Goal: Task Accomplishment & Management: Complete application form

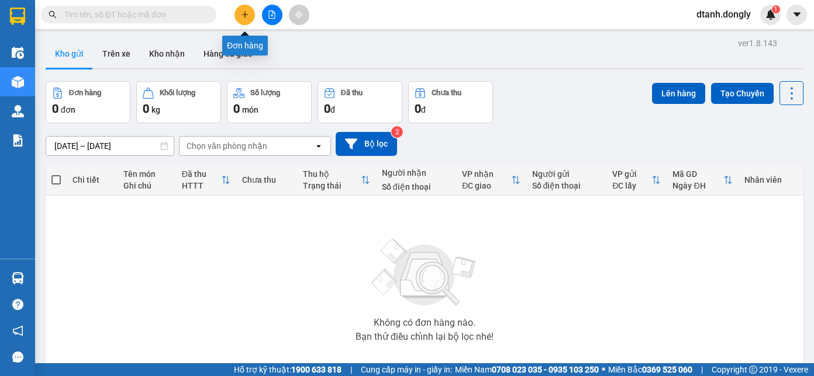
click at [246, 16] on icon "plus" at bounding box center [245, 15] width 8 height 8
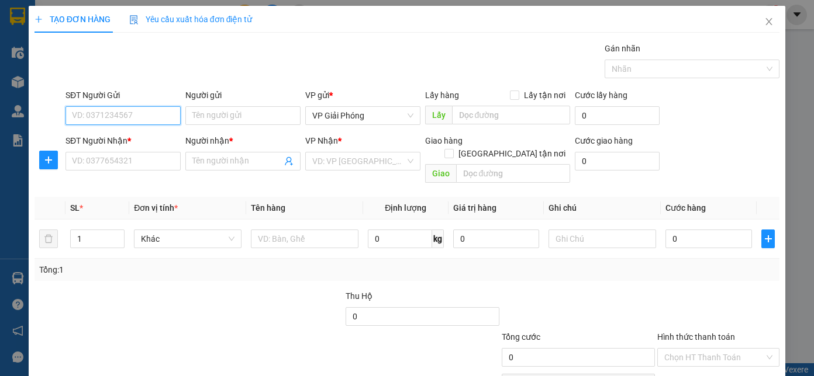
click at [124, 118] on input "SĐT Người Gửi" at bounding box center [122, 115] width 115 height 19
type input "0918663113"
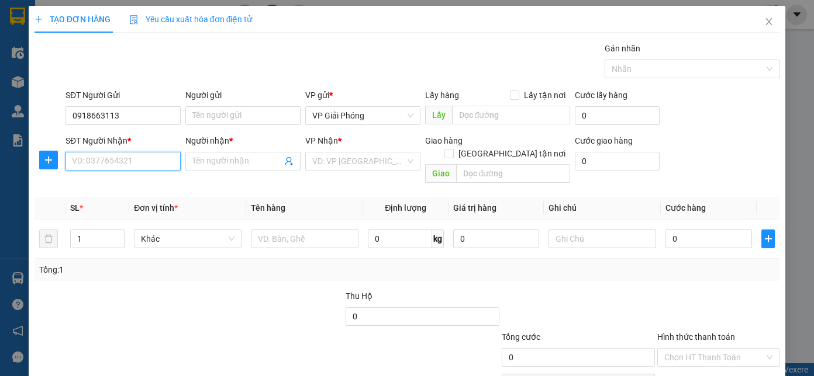
click at [126, 161] on input "SĐT Người Nhận *" at bounding box center [122, 161] width 115 height 19
click at [126, 164] on input "SĐT Người Nhận *" at bounding box center [122, 161] width 115 height 19
type input "0977343329"
click at [257, 165] on input "Người nhận *" at bounding box center [236, 161] width 89 height 13
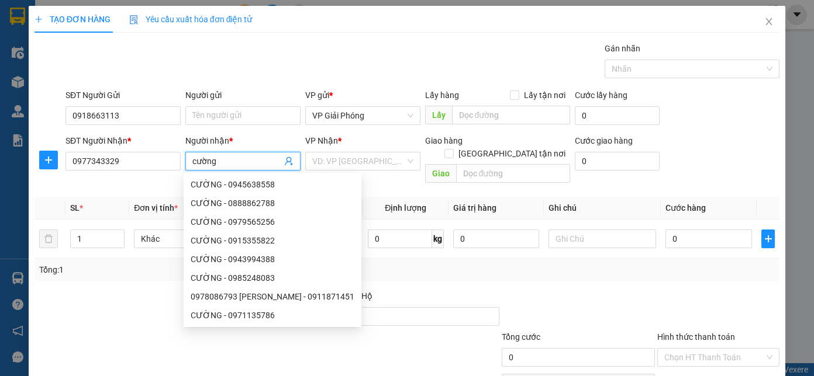
click at [195, 157] on input "cường" at bounding box center [236, 161] width 89 height 13
type input "Cường"
click at [366, 158] on input "search" at bounding box center [358, 162] width 93 height 18
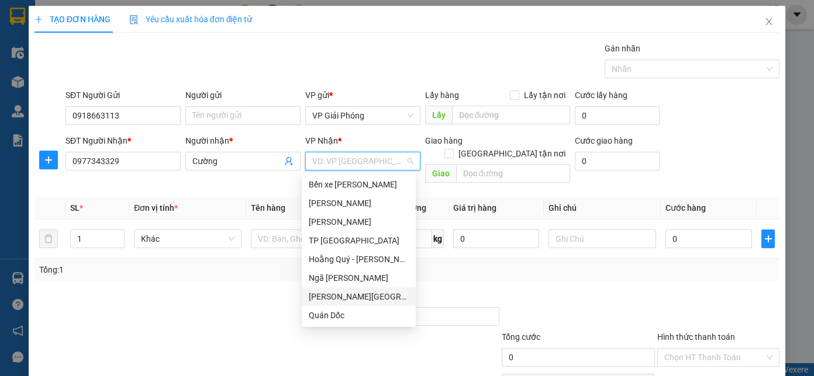
scroll to position [168, 0]
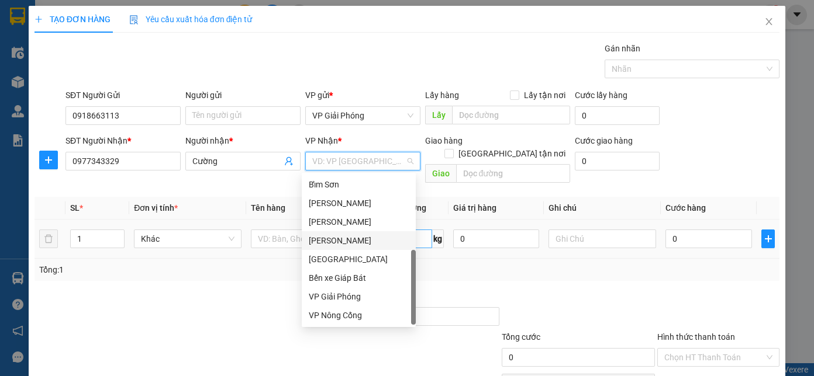
drag, startPoint x: 354, startPoint y: 240, endPoint x: 389, endPoint y: 230, distance: 37.0
click at [355, 238] on div "Như Thanh" at bounding box center [359, 240] width 100 height 13
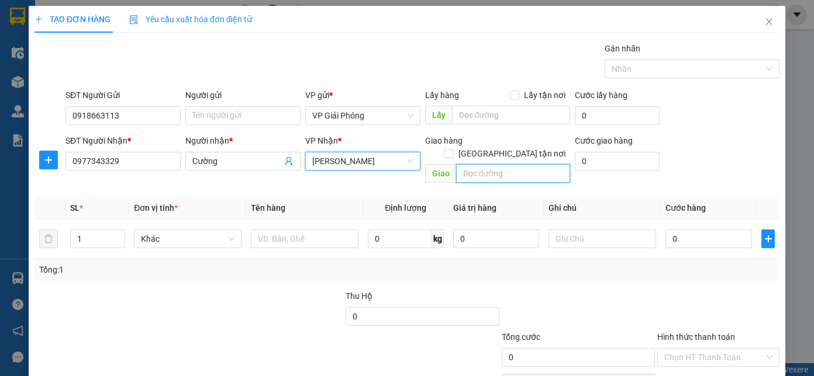
click at [470, 164] on input "text" at bounding box center [513, 173] width 114 height 19
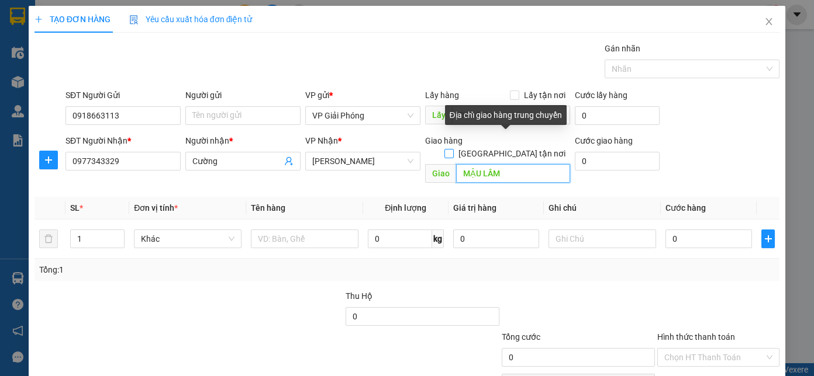
type input "MẬU LÂM"
click at [452, 149] on input "Giao tận nơi" at bounding box center [448, 153] width 8 height 8
checkbox input "true"
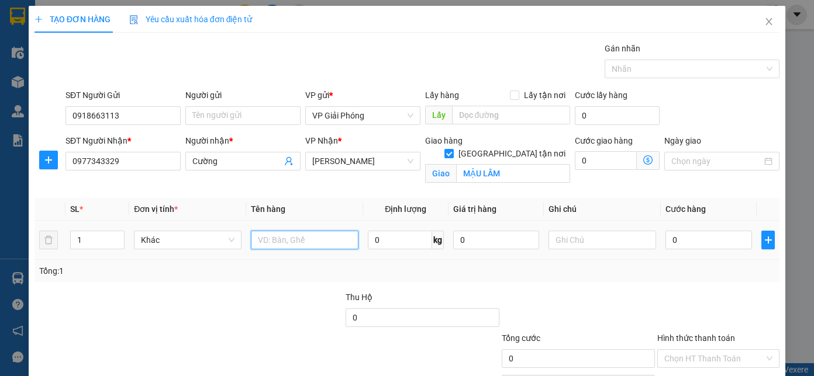
click at [276, 240] on input "text" at bounding box center [305, 240] width 108 height 19
type input "THÙNG"
click at [687, 238] on input "0" at bounding box center [708, 240] width 87 height 19
type input "3"
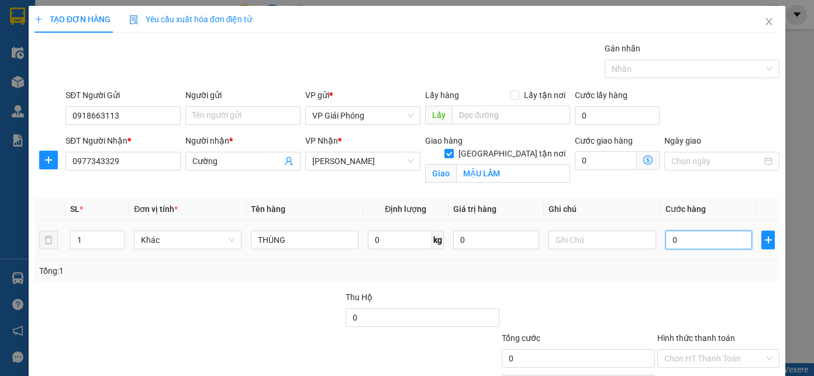
type input "3"
type input "30"
click at [625, 67] on div at bounding box center [685, 69] width 157 height 14
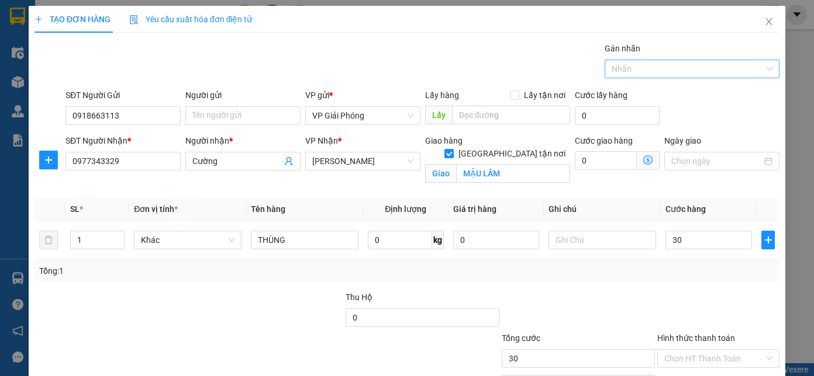
type input "30.000"
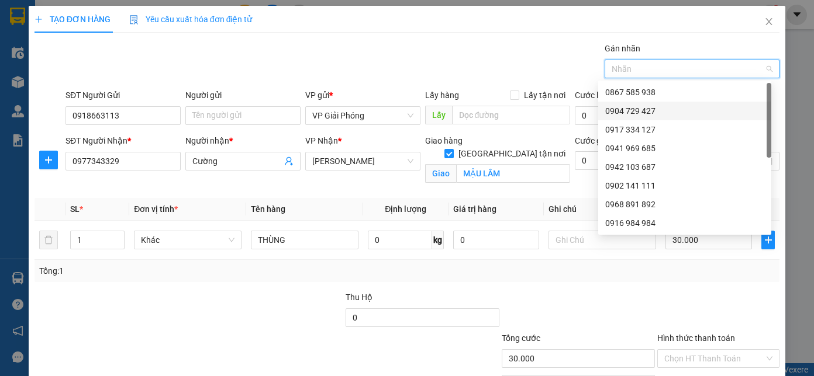
click at [646, 105] on div "0904 729 427" at bounding box center [684, 111] width 159 height 13
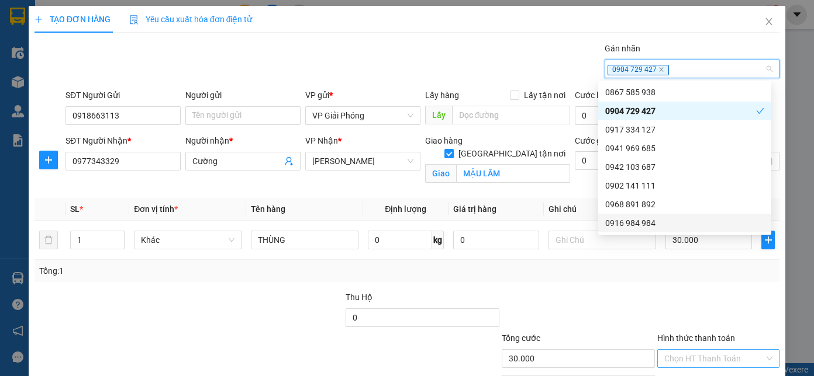
scroll to position [70, 0]
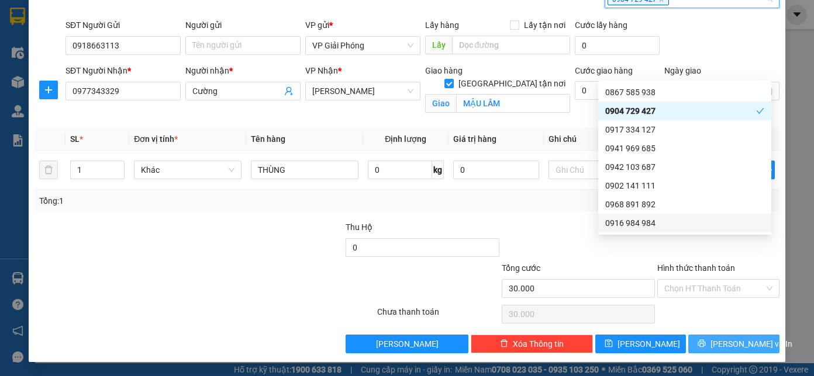
click at [705, 341] on icon "printer" at bounding box center [701, 344] width 8 height 8
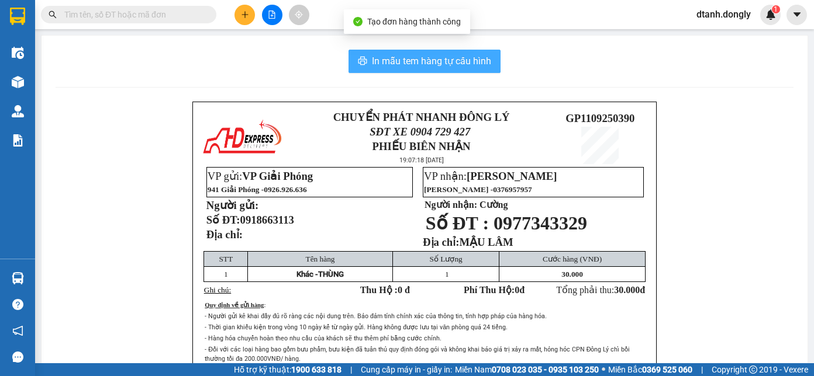
drag, startPoint x: 404, startPoint y: 56, endPoint x: 565, endPoint y: 124, distance: 174.7
click at [404, 57] on span "In mẫu tem hàng tự cấu hình" at bounding box center [431, 61] width 119 height 15
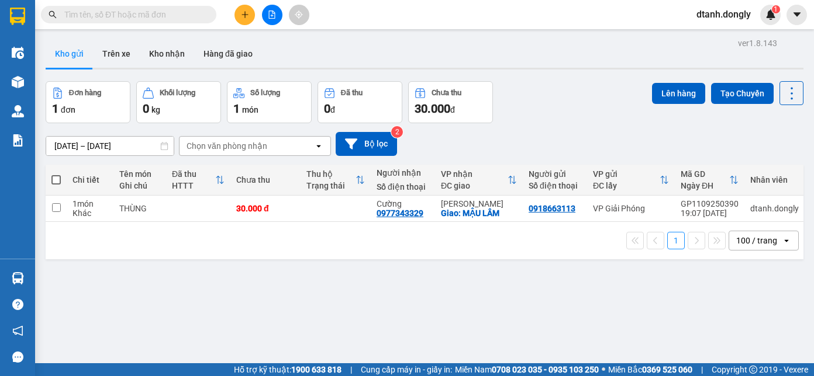
click at [54, 178] on span at bounding box center [55, 179] width 9 height 9
click at [56, 174] on input "checkbox" at bounding box center [56, 174] width 0 height 0
checkbox input "true"
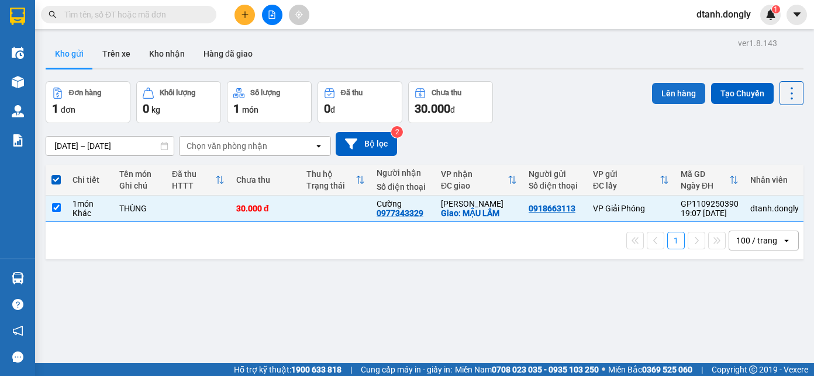
click at [670, 88] on button "Lên hàng" at bounding box center [678, 93] width 53 height 21
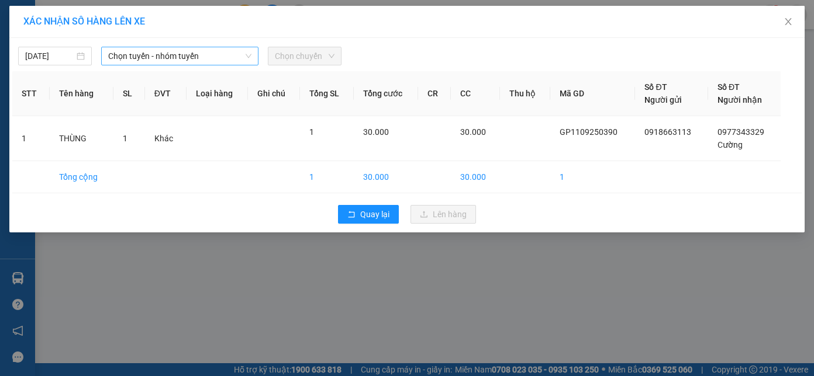
click at [245, 56] on icon "down" at bounding box center [248, 56] width 7 height 7
click at [212, 54] on span "Chọn tuyến - nhóm tuyến" at bounding box center [179, 56] width 143 height 18
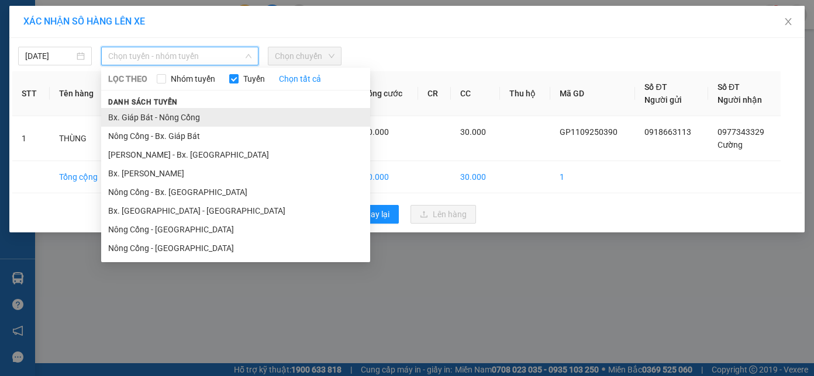
click at [203, 115] on li "Bx. Giáp Bát - Nông Cống" at bounding box center [235, 117] width 269 height 19
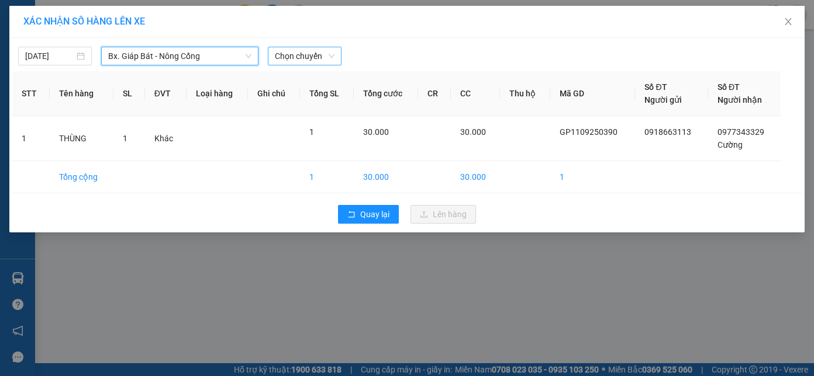
click at [326, 51] on span "Chọn chuyến" at bounding box center [305, 56] width 60 height 18
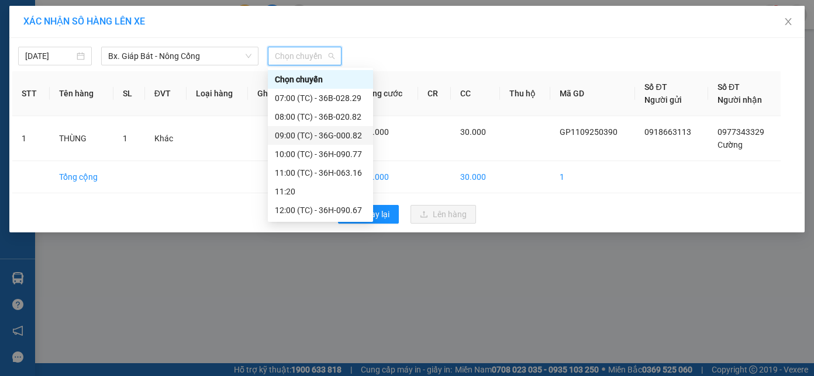
scroll to position [206, 0]
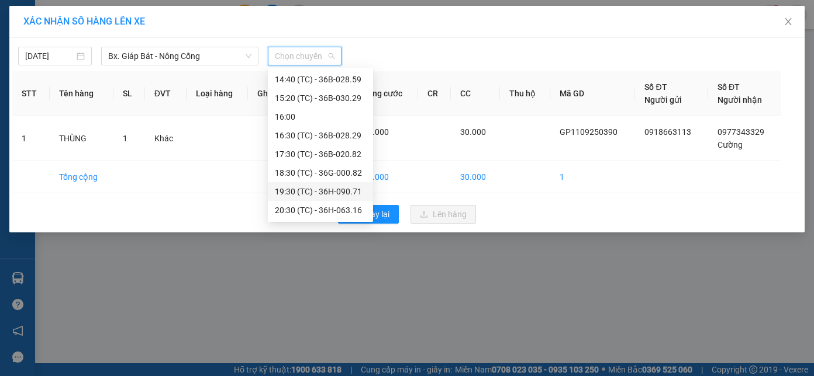
drag, startPoint x: 334, startPoint y: 188, endPoint x: 466, endPoint y: 226, distance: 137.8
click at [340, 188] on div "19:30 (TC) - 36H-090.71" at bounding box center [320, 191] width 91 height 13
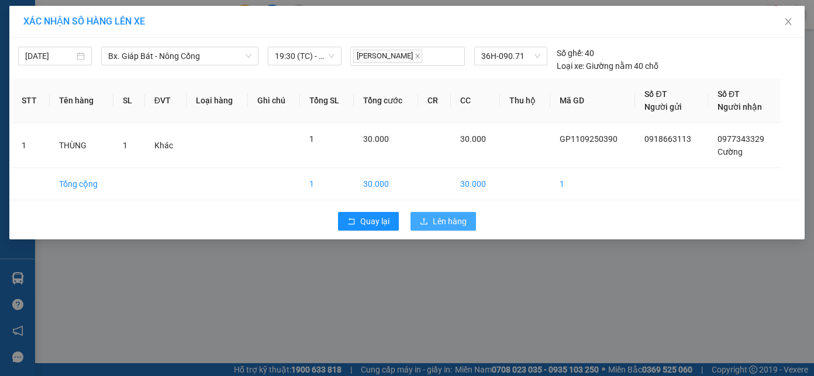
click at [431, 217] on button "Lên hàng" at bounding box center [442, 221] width 65 height 19
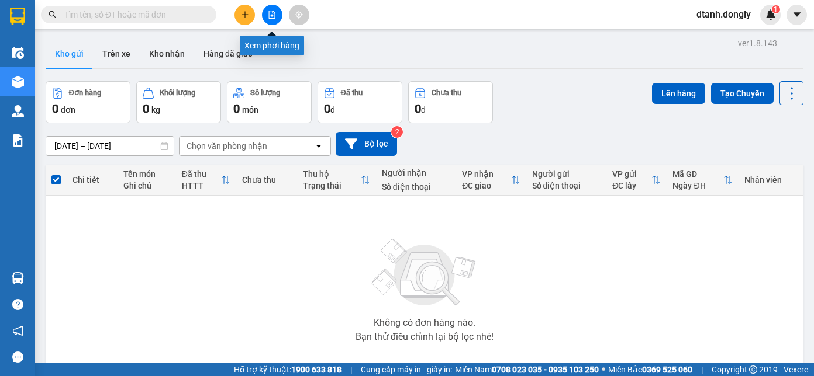
click at [271, 12] on icon "file-add" at bounding box center [272, 15] width 8 height 8
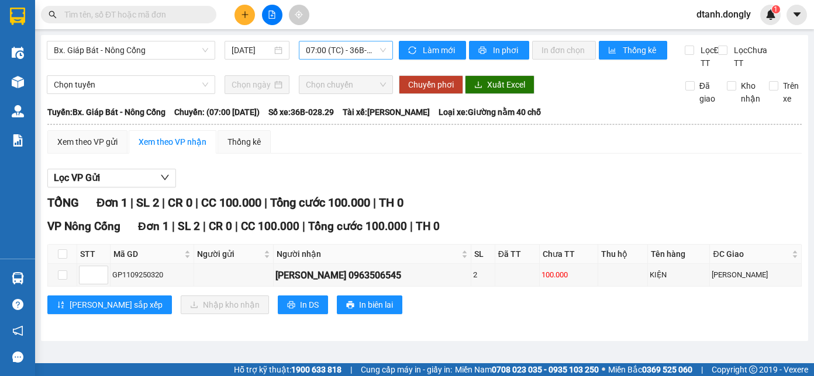
click at [379, 56] on span "07:00 (TC) - 36B-028.29" at bounding box center [346, 50] width 80 height 18
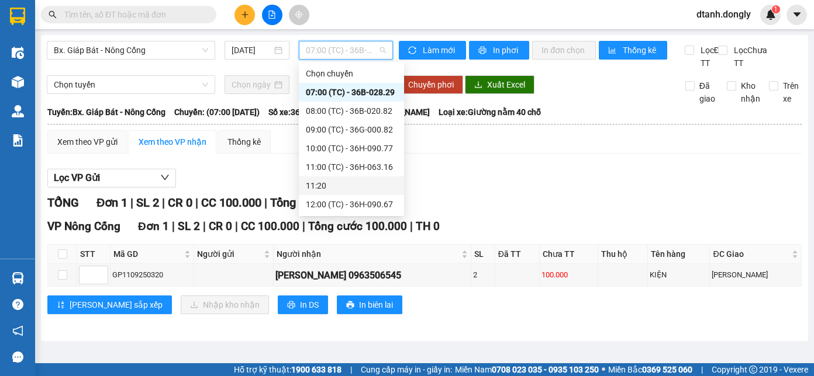
scroll to position [206, 0]
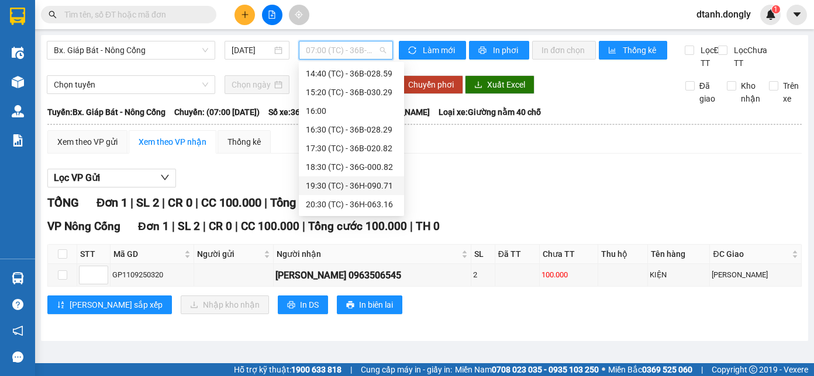
click at [356, 180] on div "19:30 (TC) - 36H-090.71" at bounding box center [351, 185] width 91 height 13
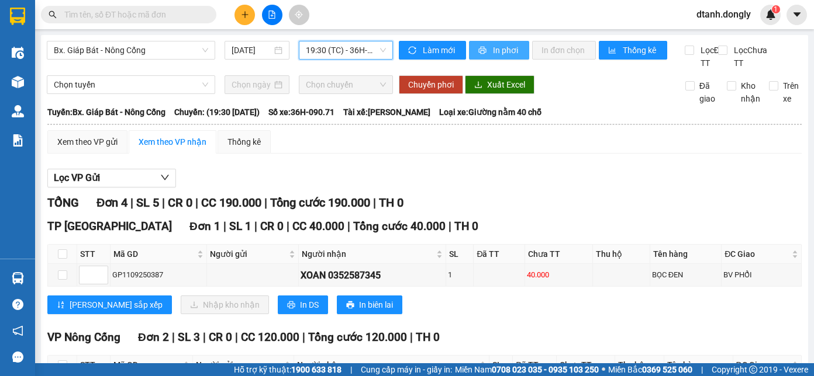
click at [498, 48] on span "In phơi" at bounding box center [506, 50] width 27 height 13
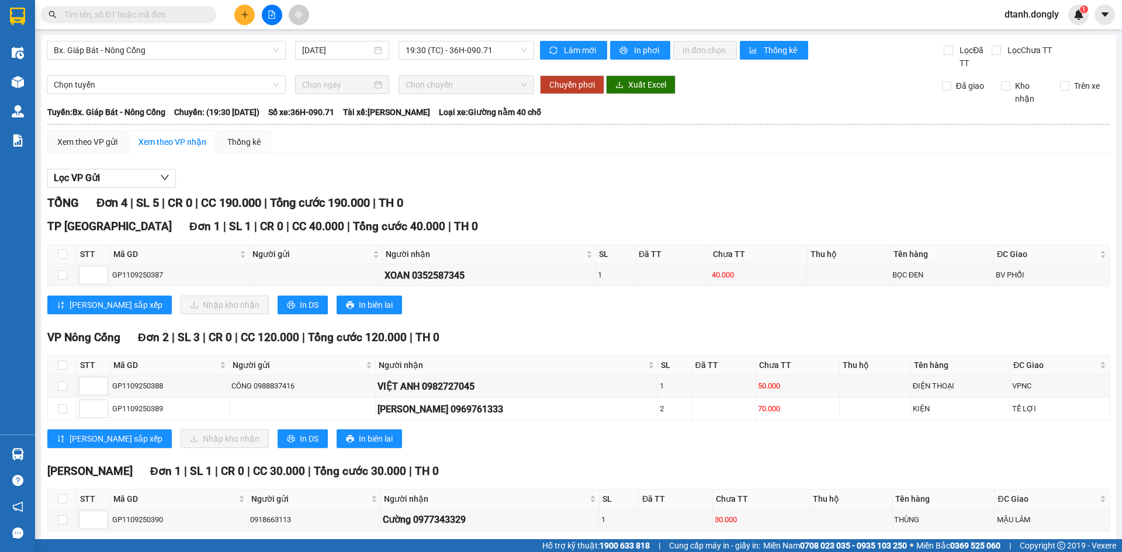
click at [250, 10] on button at bounding box center [244, 15] width 20 height 20
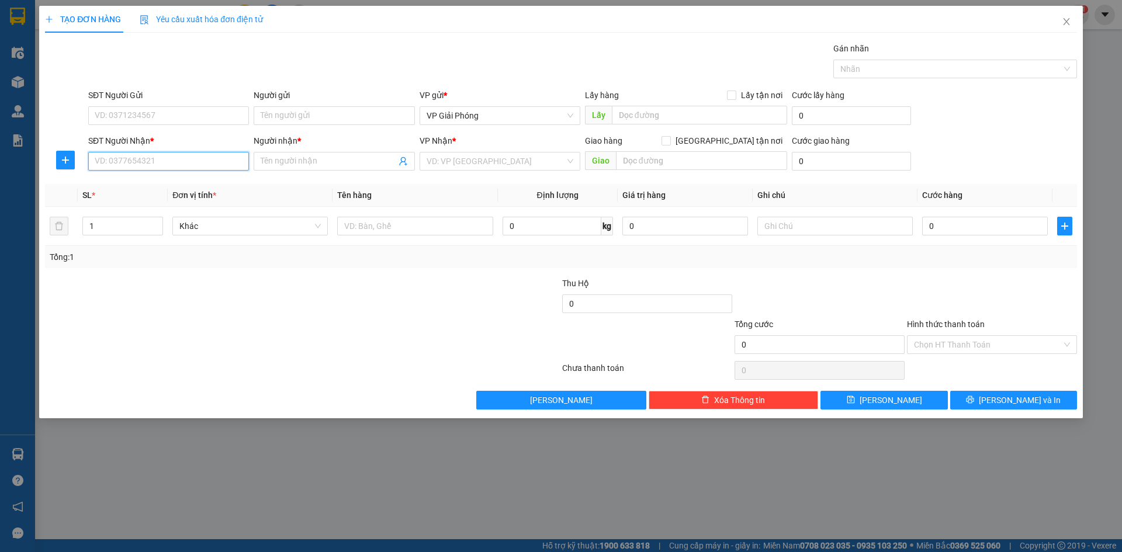
click at [212, 155] on input "SĐT Người Nhận *" at bounding box center [168, 161] width 161 height 19
type input "0906786123"
drag, startPoint x: 194, startPoint y: 186, endPoint x: 199, endPoint y: 192, distance: 7.5
click at [195, 186] on div "0906786123 - TỨ NGUYỄN" at bounding box center [168, 184] width 147 height 13
type input "TỨ NGUYỄN"
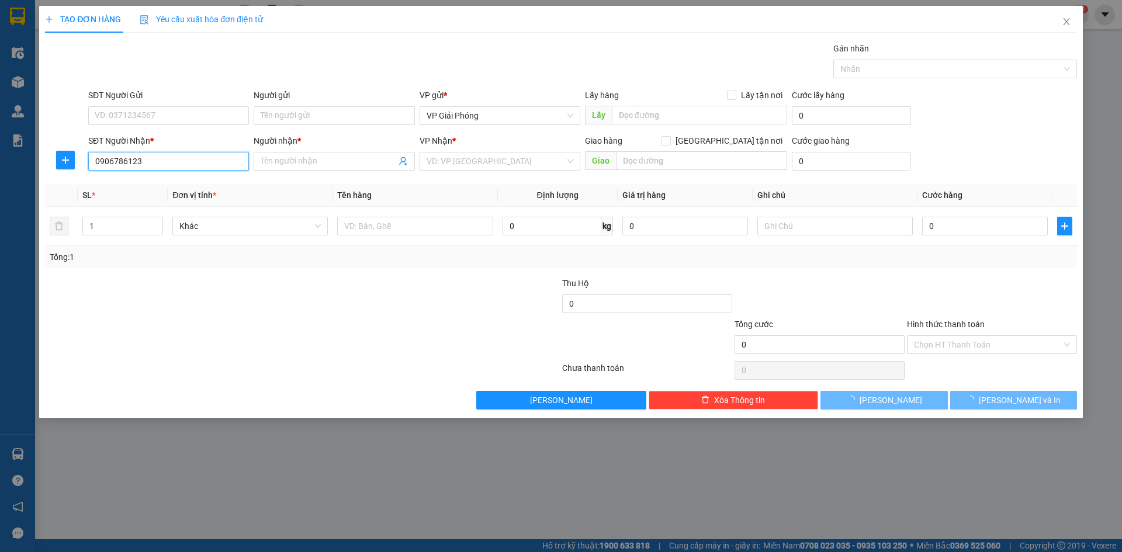
checkbox input "true"
type input "CÔNG CHÍNH"
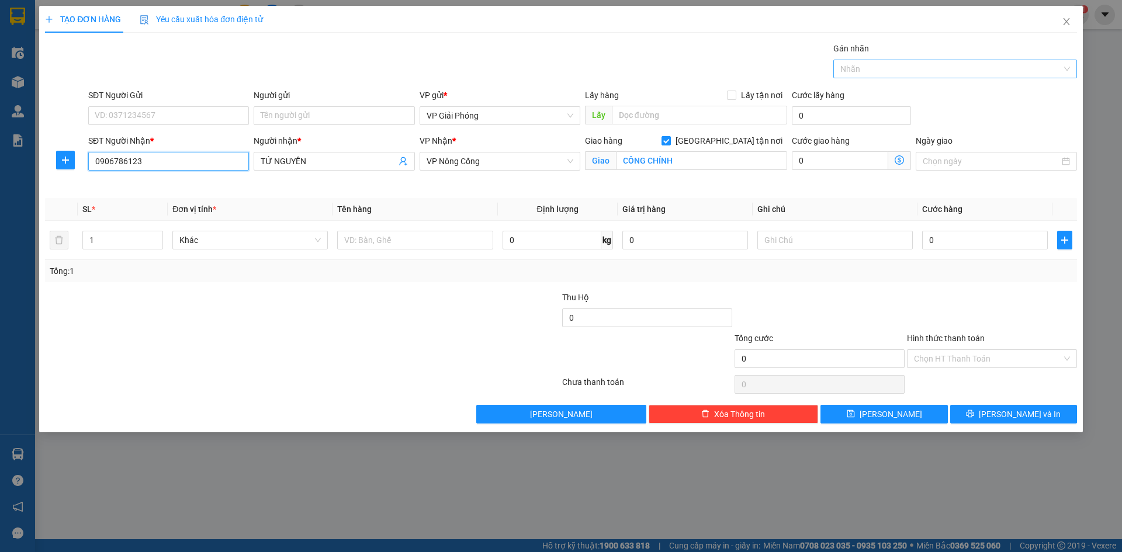
click at [813, 75] on div at bounding box center [949, 69] width 226 height 14
type input "0906786123"
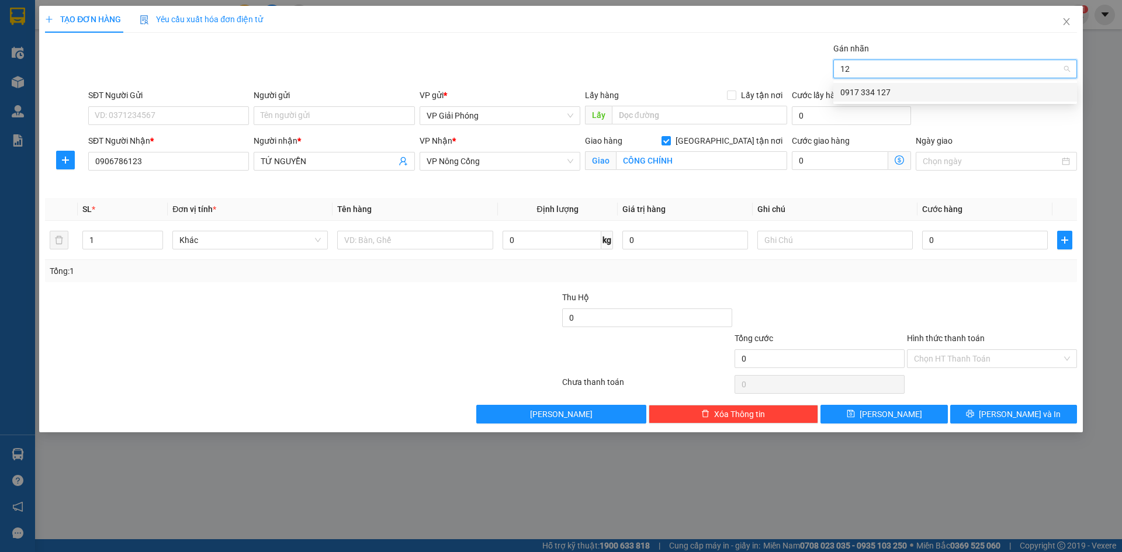
type input "127"
click at [813, 96] on div "0917 334 127" at bounding box center [955, 92] width 230 height 13
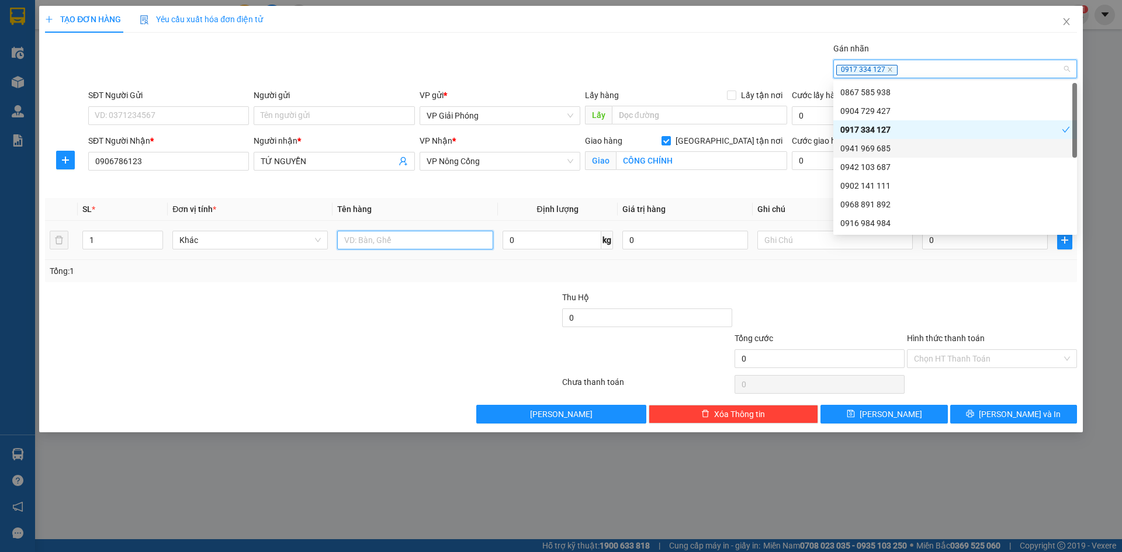
click at [415, 237] on input "text" at bounding box center [414, 240] width 155 height 19
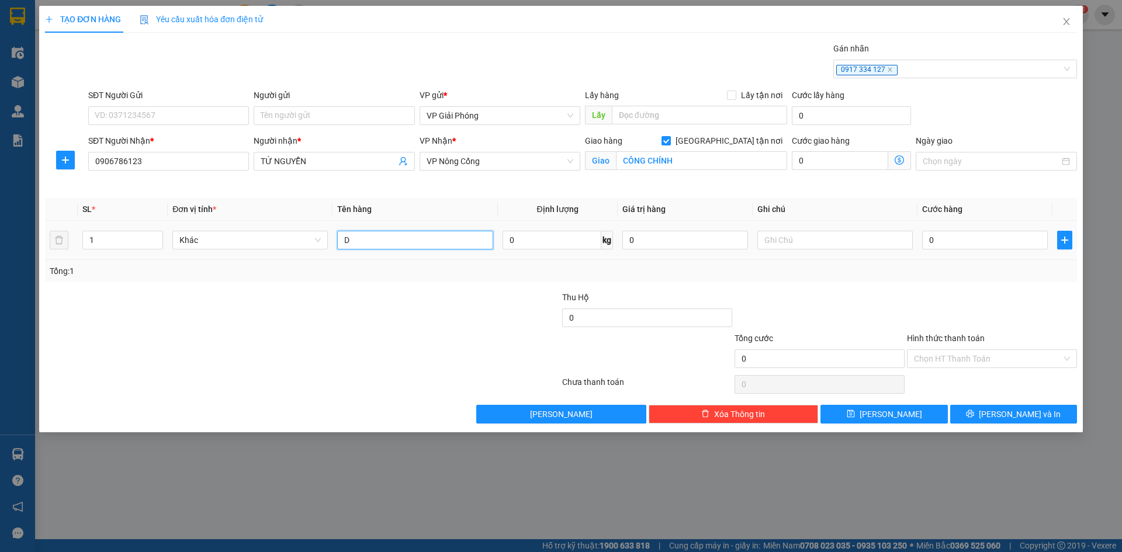
type input "D"
type input "ĐIỆN THOẠI"
click at [813, 249] on input "0" at bounding box center [985, 240] width 126 height 19
type input "5"
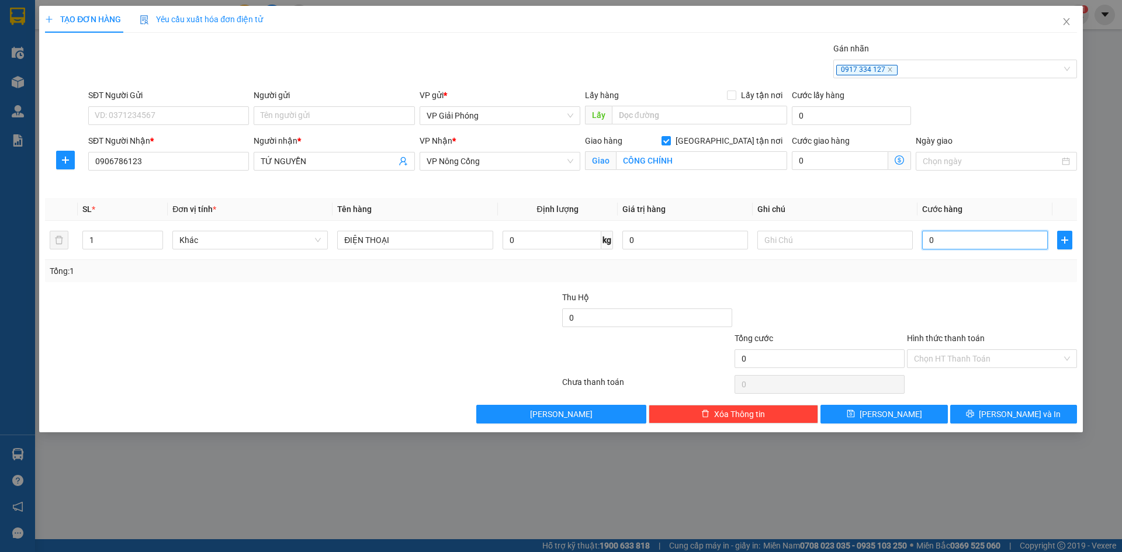
type input "5"
type input "50"
type input "50.000"
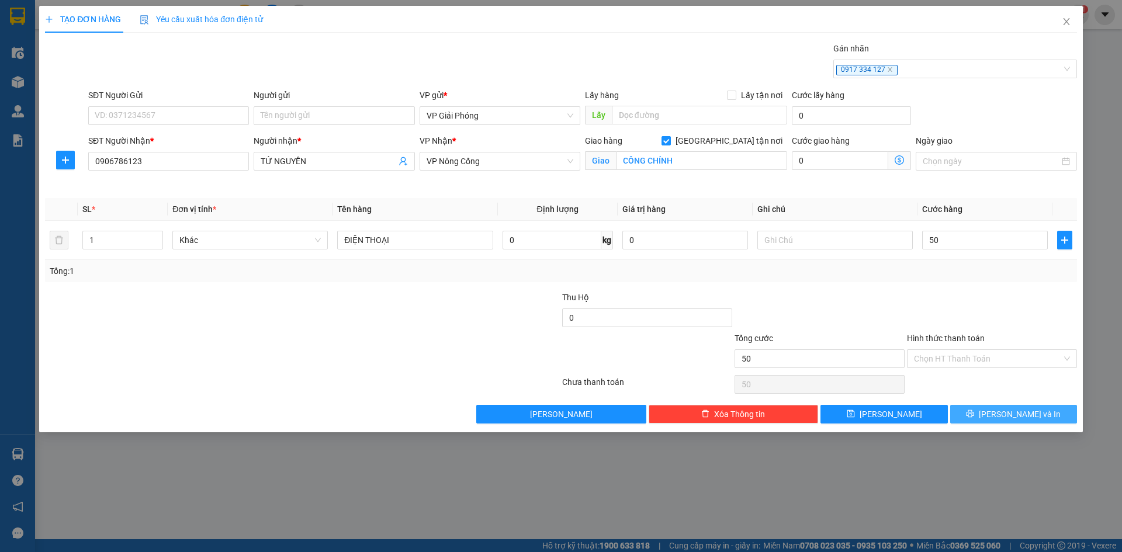
type input "50.000"
click at [813, 376] on span "Lưu và In" at bounding box center [1020, 414] width 82 height 13
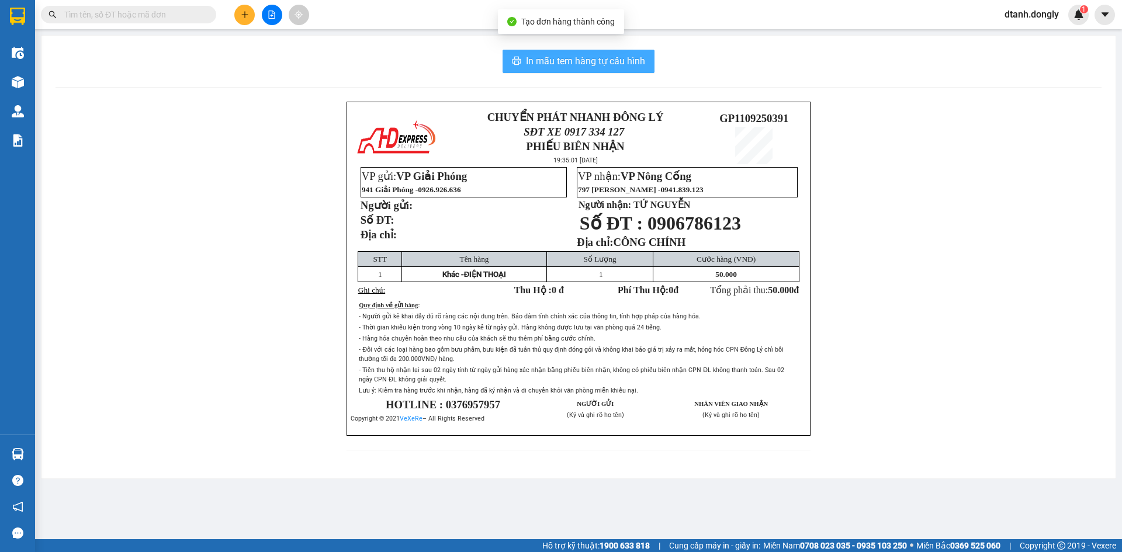
click at [561, 65] on span "In mẫu tem hàng tự cấu hình" at bounding box center [585, 61] width 119 height 15
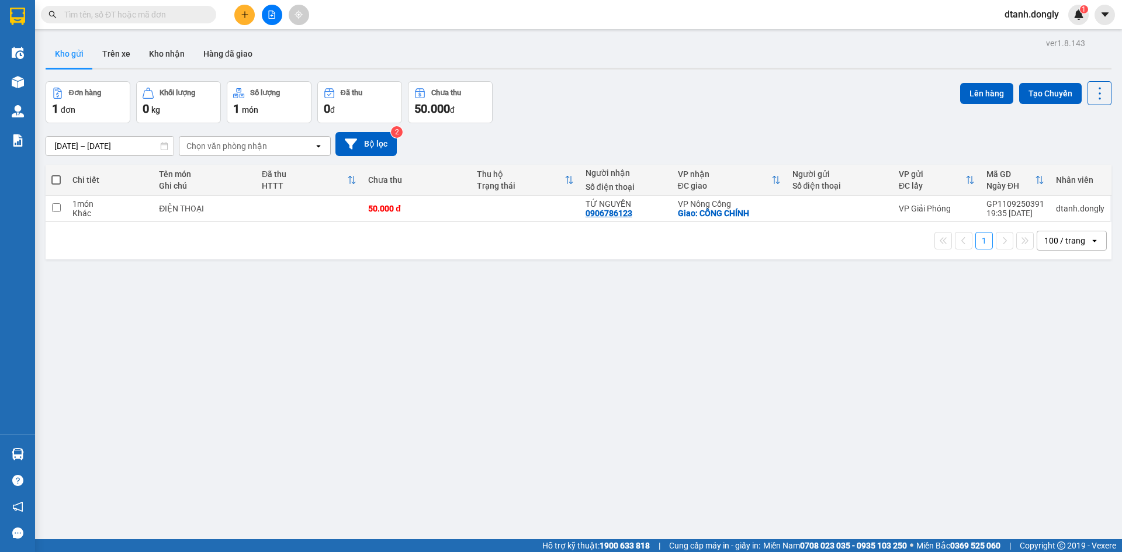
click at [58, 181] on span at bounding box center [55, 179] width 9 height 9
click at [56, 174] on input "checkbox" at bounding box center [56, 174] width 0 height 0
checkbox input "true"
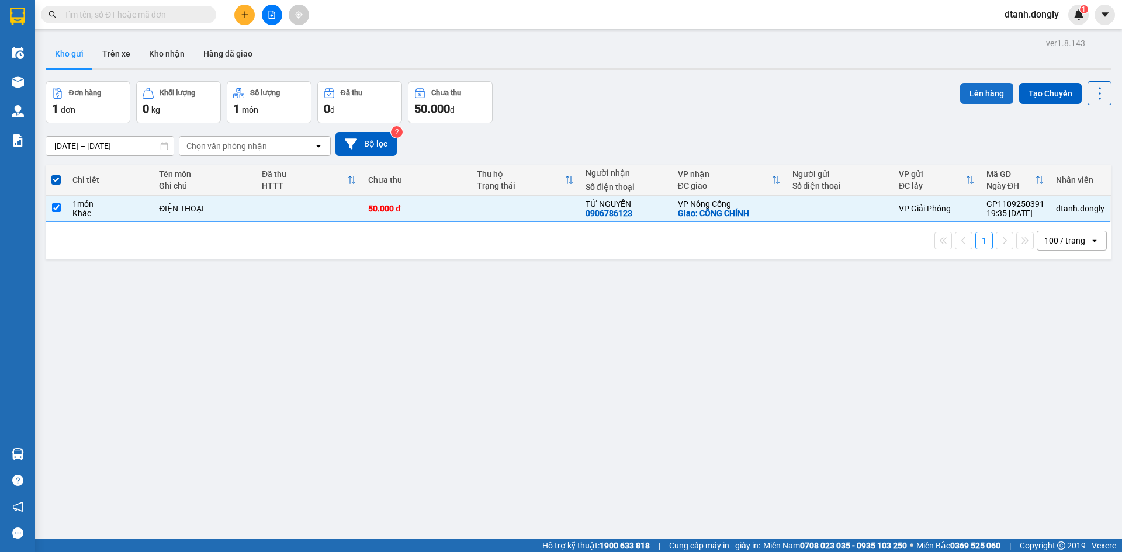
click at [813, 96] on button "Lên hàng" at bounding box center [986, 93] width 53 height 21
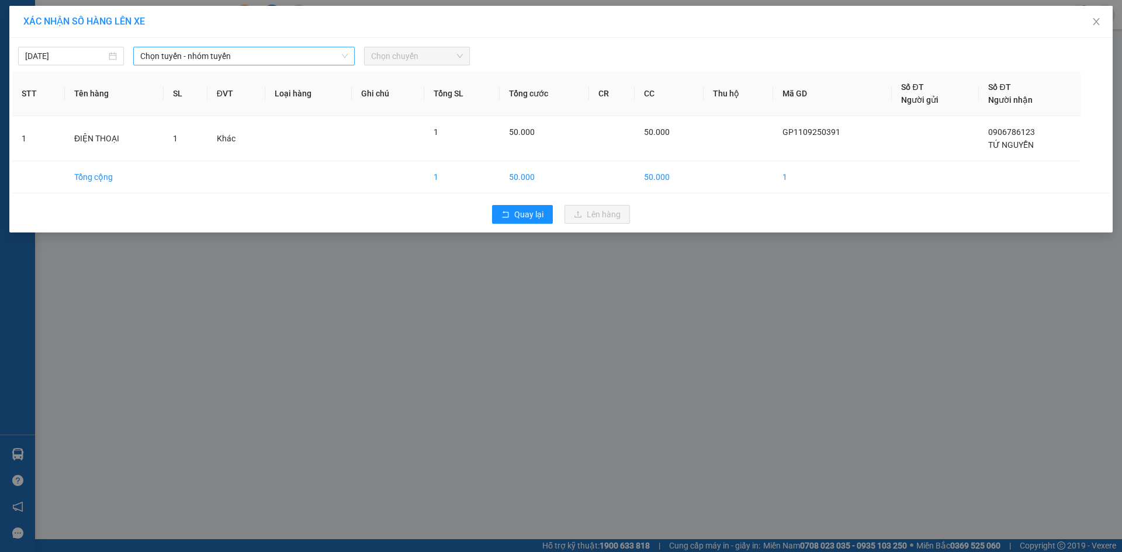
drag, startPoint x: 261, startPoint y: 51, endPoint x: 271, endPoint y: 65, distance: 16.9
click at [264, 56] on span "Chọn tuyến - nhóm tuyến" at bounding box center [243, 56] width 207 height 18
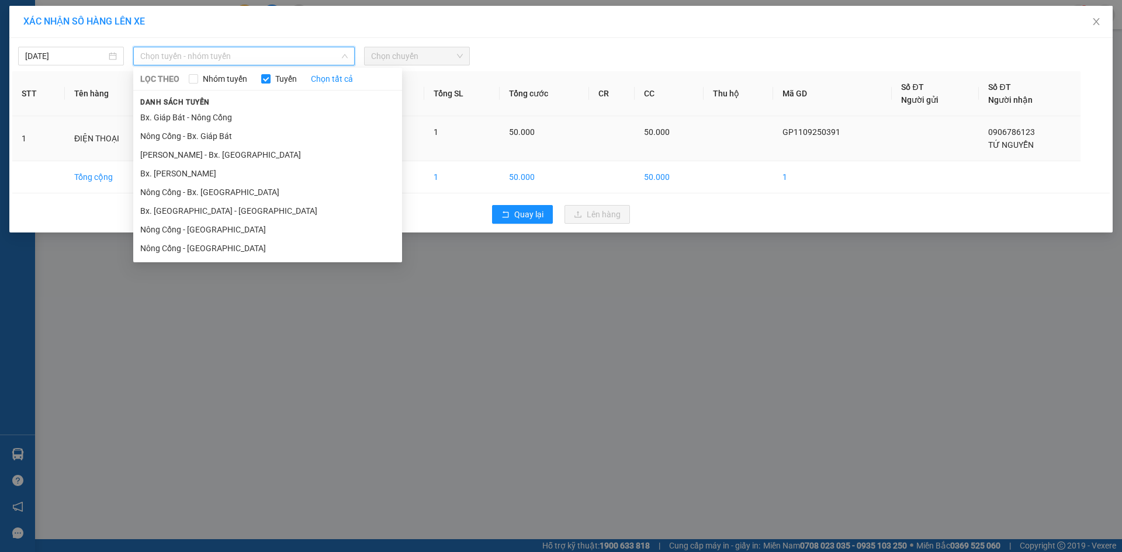
drag, startPoint x: 247, startPoint y: 122, endPoint x: 264, endPoint y: 116, distance: 17.9
click at [248, 122] on li "Bx. Giáp Bát - Nông Cống" at bounding box center [267, 117] width 269 height 19
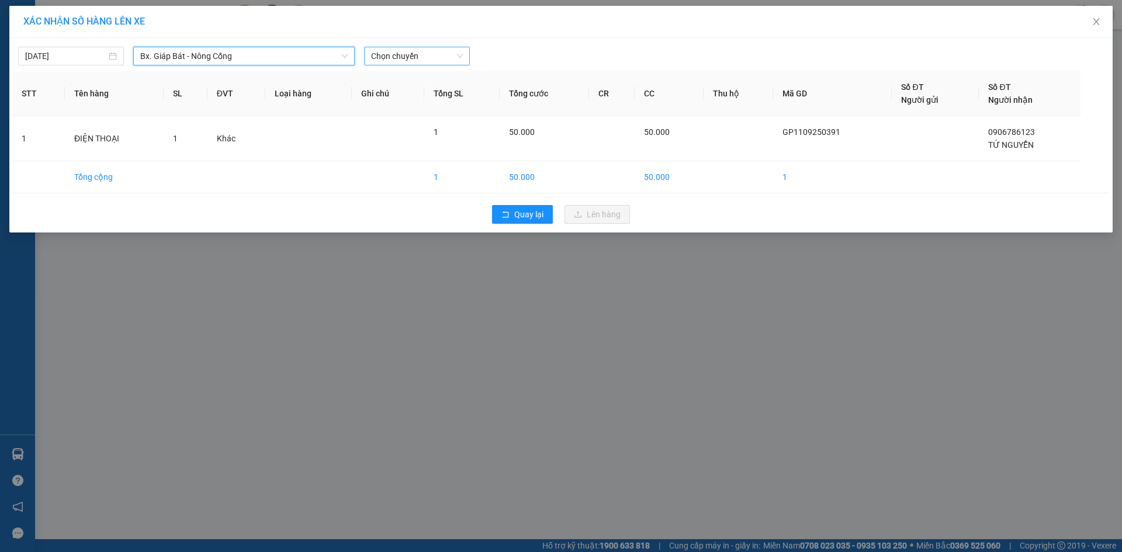
click at [424, 50] on span "Chọn chuyến" at bounding box center [417, 56] width 92 height 18
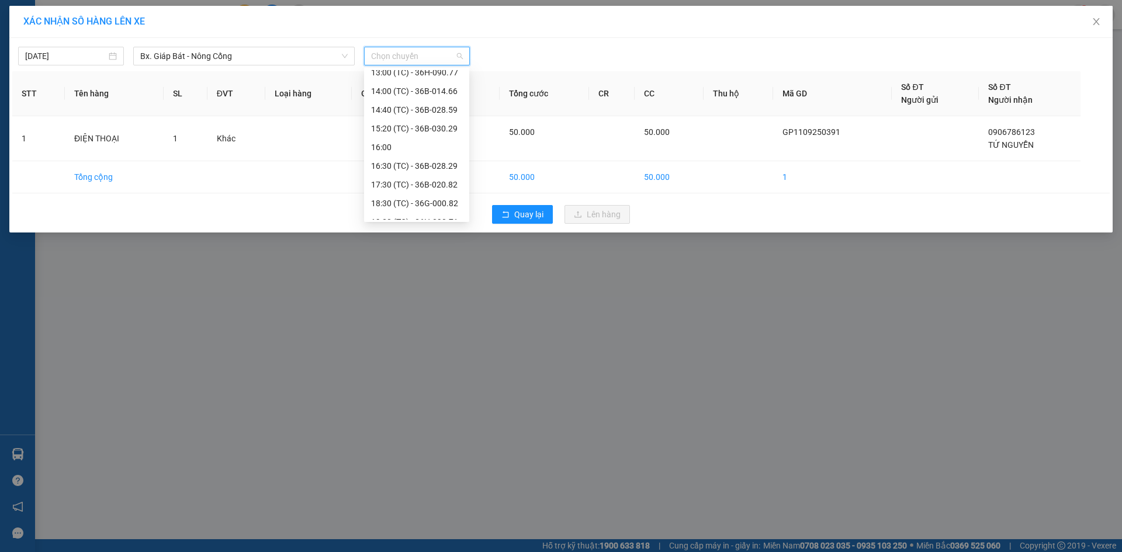
scroll to position [206, 0]
click at [434, 213] on div "20:30 (TC) - 36H-063.16" at bounding box center [416, 210] width 91 height 13
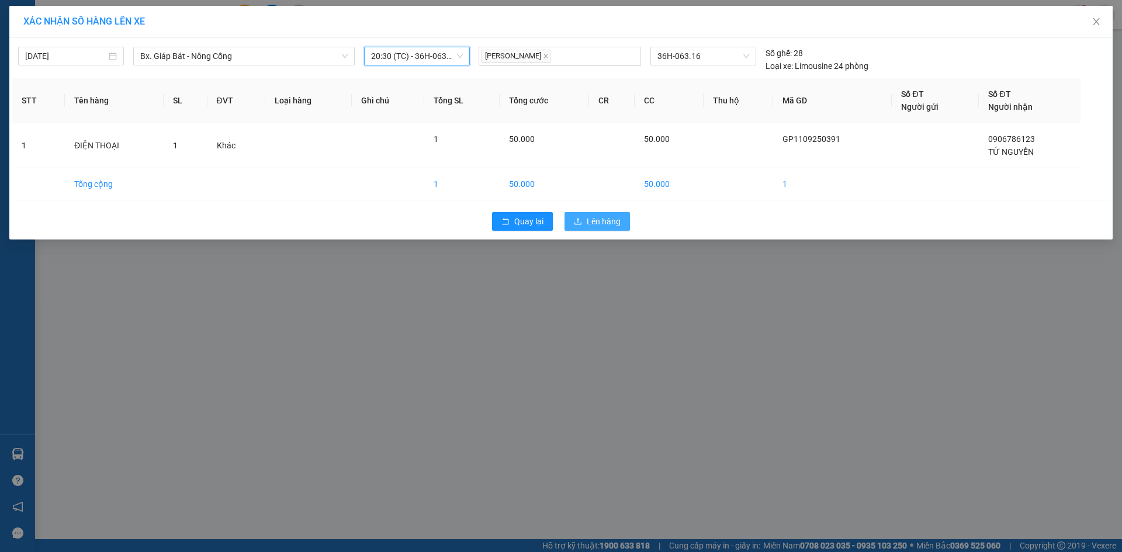
click at [599, 218] on span "Lên hàng" at bounding box center [604, 221] width 34 height 13
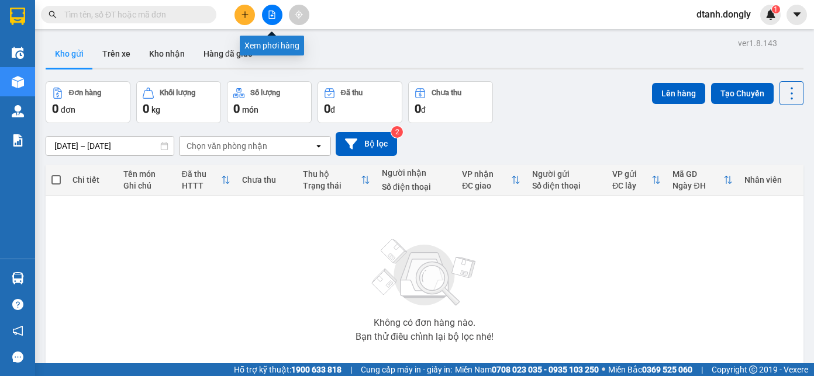
click at [268, 16] on icon "file-add" at bounding box center [272, 15] width 8 height 8
